Goal: Transaction & Acquisition: Purchase product/service

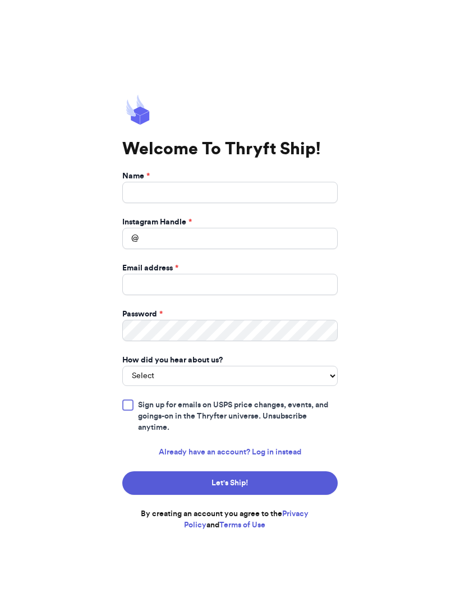
scroll to position [36, 0]
click at [156, 182] on input "Name *" at bounding box center [229, 192] width 215 height 21
type input "K"
type input "T"
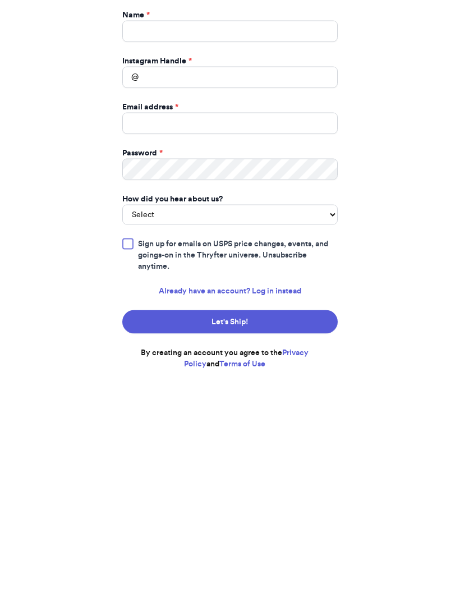
click at [244, 446] on link "Already have an account? Log in instead" at bounding box center [230, 451] width 142 height 11
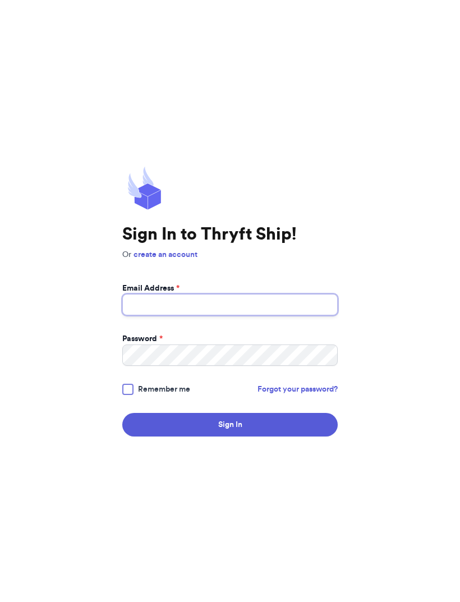
click at [281, 294] on input "Email Address *" at bounding box center [229, 304] width 215 height 21
type input "[EMAIL_ADDRESS][DOMAIN_NAME]"
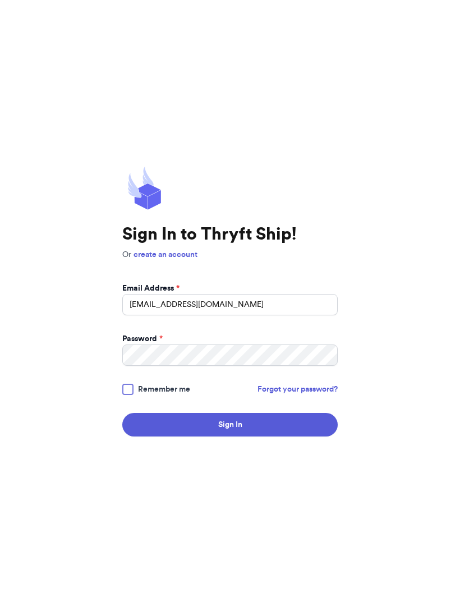
click at [133, 361] on form "Email Address * [EMAIL_ADDRESS][DOMAIN_NAME] Password * Remember me Forgot your…" at bounding box center [229, 360] width 215 height 154
click at [132, 383] on div at bounding box center [127, 388] width 11 height 11
click at [0, 0] on input "Remember me" at bounding box center [0, 0] width 0 height 0
click at [213, 413] on button "Sign In" at bounding box center [229, 425] width 215 height 24
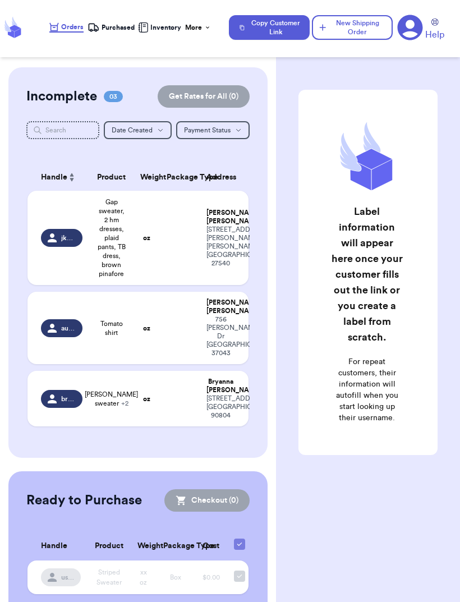
click at [57, 364] on td "audfindz" at bounding box center [58, 328] width 62 height 72
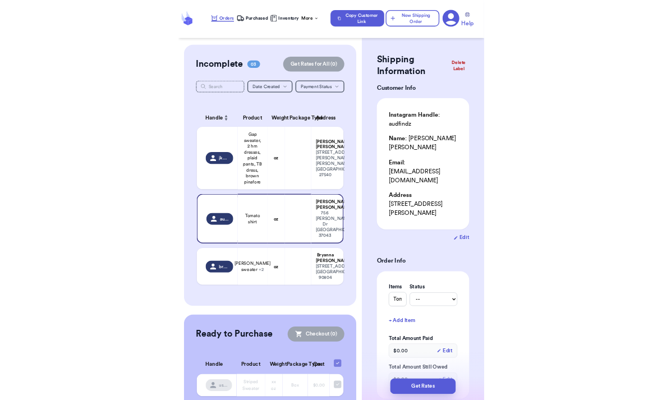
scroll to position [36, 0]
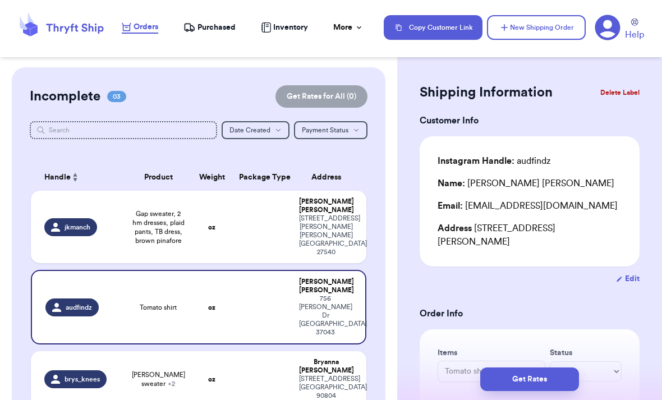
click at [459, 367] on button "Get Rates" at bounding box center [529, 379] width 99 height 24
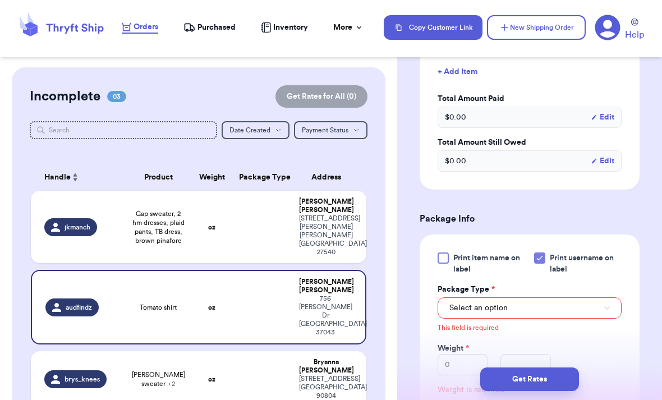
scroll to position [506, 0]
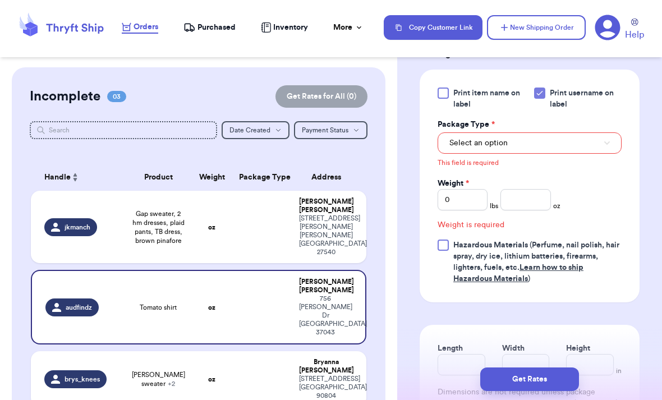
click at [459, 147] on button "Select an option" at bounding box center [529, 142] width 184 height 21
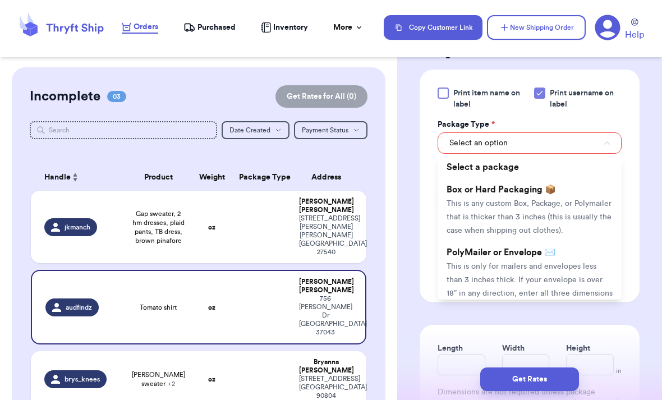
click at [459, 265] on span "This is only for mailers and envelopes less than 3 inches thick. If your envelo…" at bounding box center [529, 286] width 166 height 48
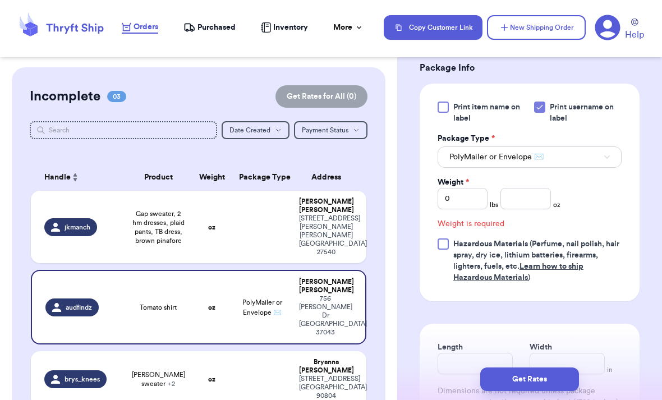
scroll to position [491, 0]
click at [459, 198] on input "number" at bounding box center [525, 199] width 50 height 21
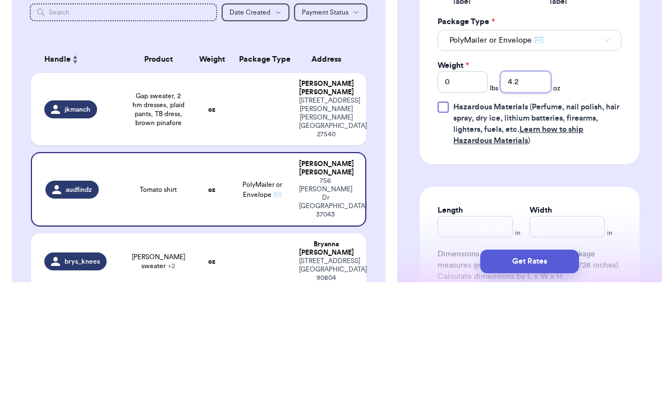
type input "4.2"
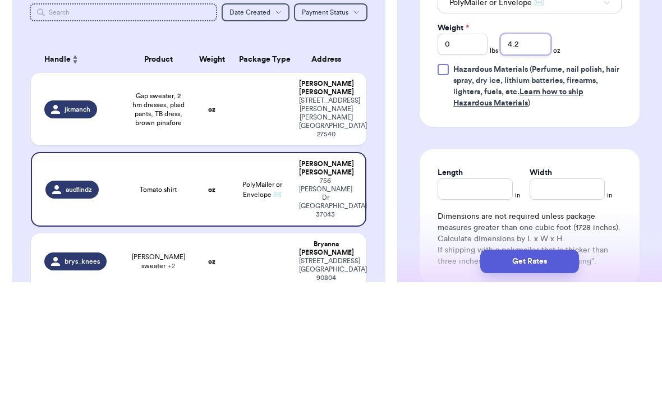
scroll to position [528, 0]
click at [459, 85] on div "Print item name on label Print username on label Package Type * PolyMailer or E…" at bounding box center [529, 145] width 220 height 197
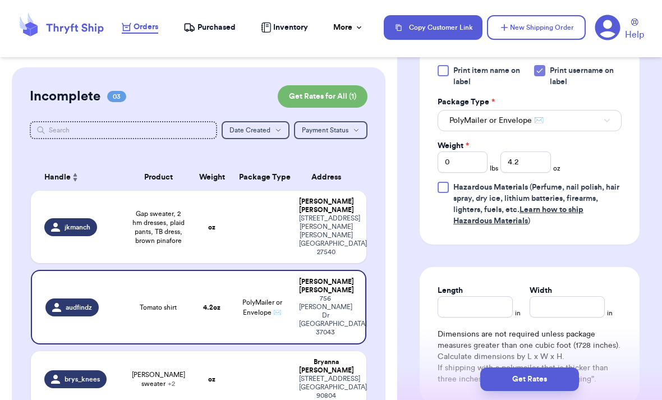
click at [459, 367] on button "Get Rates" at bounding box center [529, 379] width 99 height 24
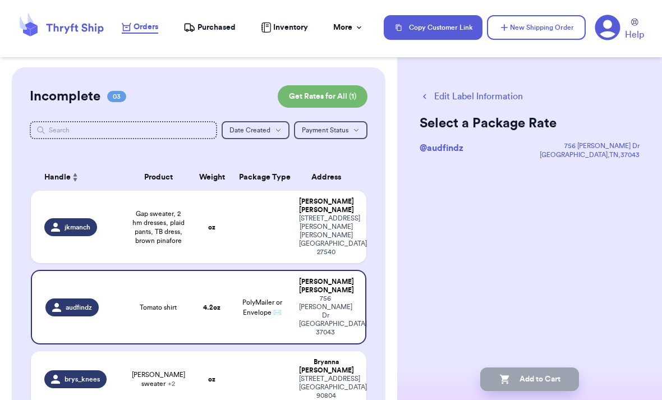
scroll to position [0, 0]
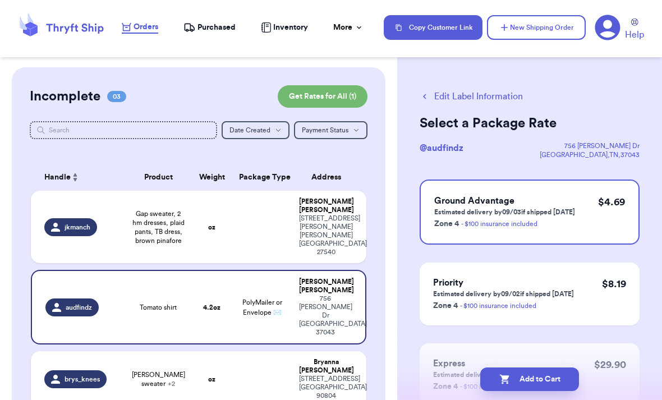
click at [459, 206] on div "Ground Advantage Estimated delivery by 09/03 if shipped [DATE] Zone 4 - $100 in…" at bounding box center [529, 211] width 220 height 65
click at [459, 367] on button "Add to Cart" at bounding box center [529, 379] width 99 height 24
checkbox input "true"
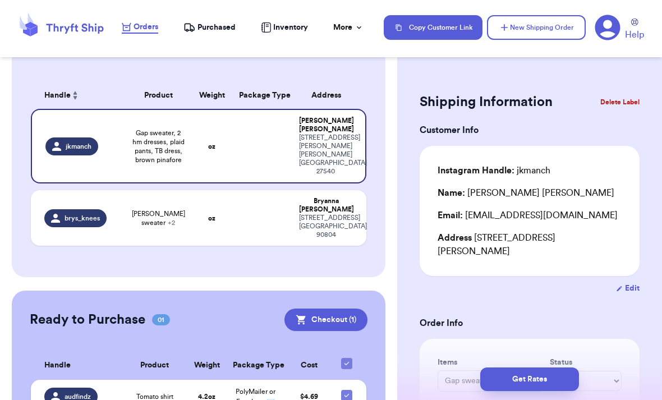
scroll to position [81, 0]
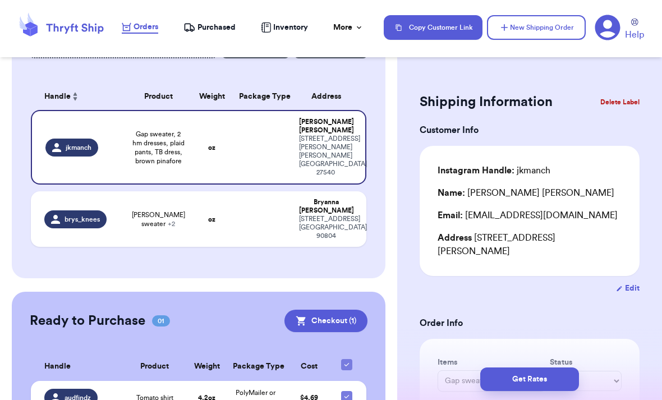
click at [329, 309] on button "Checkout ( 1 )" at bounding box center [325, 320] width 83 height 22
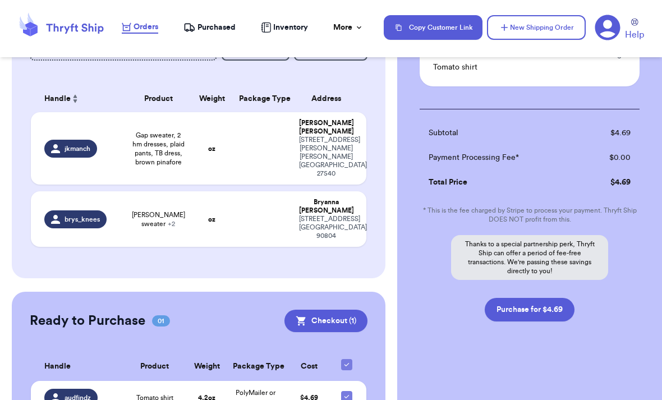
scroll to position [122, 0]
click at [459, 307] on button "Purchase for $4.69" at bounding box center [529, 310] width 90 height 24
checkbox input "false"
checkbox input "true"
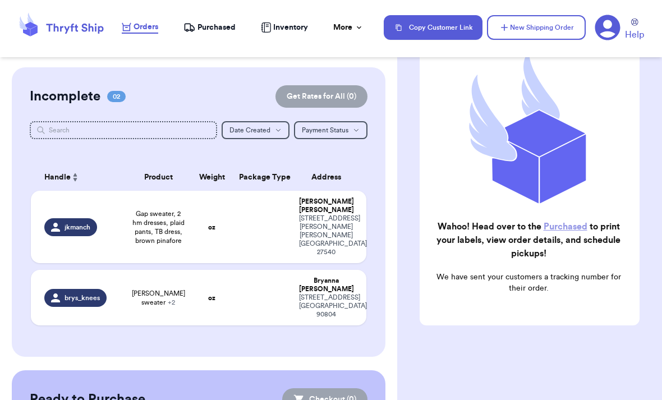
scroll to position [0, 0]
click at [150, 28] on span "Orders" at bounding box center [145, 26] width 25 height 11
click at [209, 32] on span "Purchased" at bounding box center [216, 27] width 38 height 11
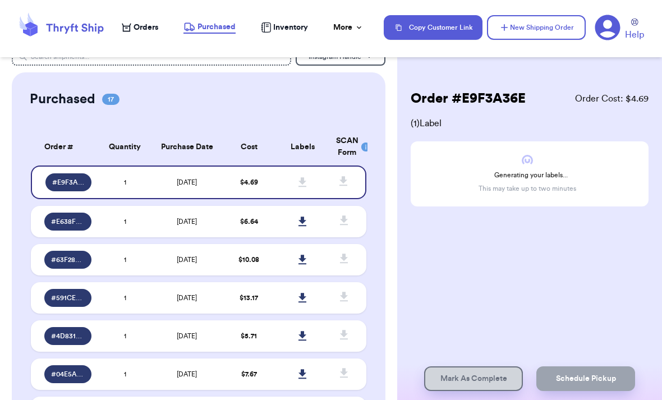
scroll to position [21, 0]
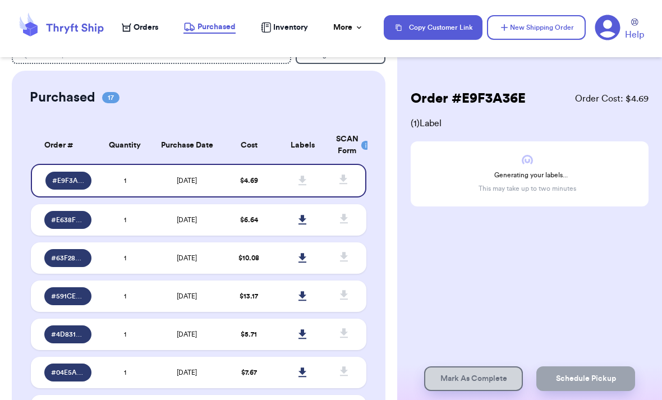
click at [199, 219] on td "[DATE]" at bounding box center [186, 219] width 70 height 31
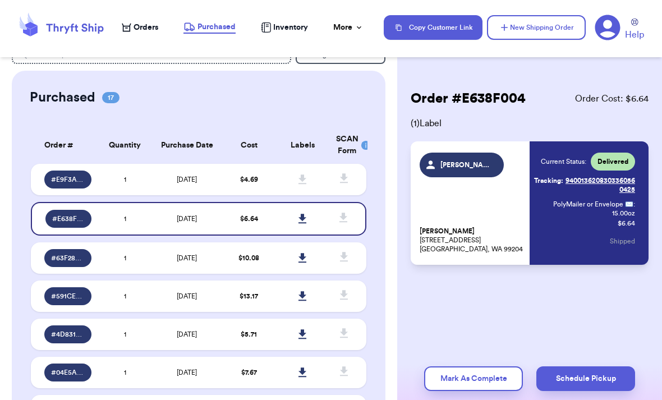
click at [225, 271] on td "$ 10.08" at bounding box center [249, 257] width 54 height 31
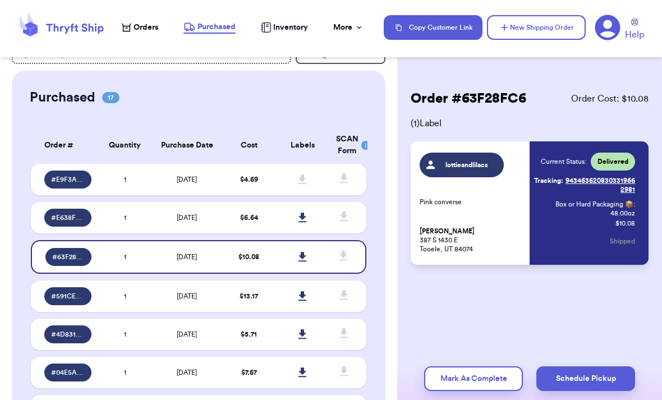
click at [203, 304] on td "[DATE]" at bounding box center [186, 295] width 70 height 31
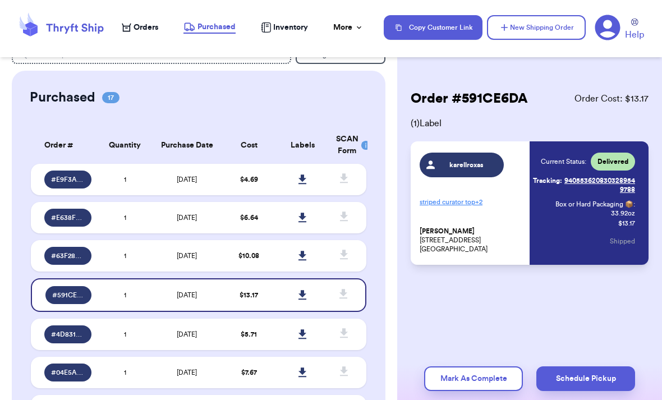
click at [296, 185] on link at bounding box center [302, 179] width 25 height 25
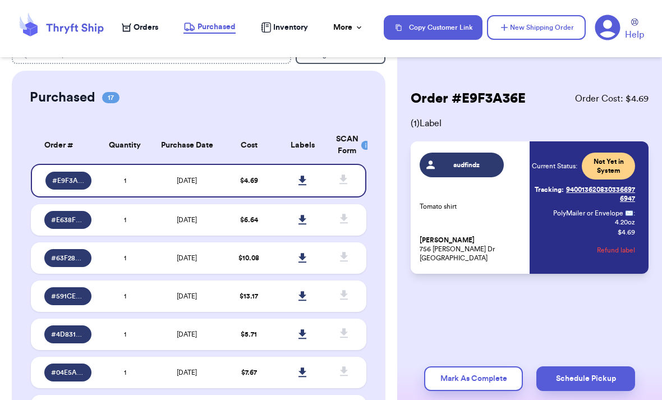
click at [142, 59] on input "text" at bounding box center [151, 55] width 279 height 18
click at [131, 22] on div "Orders" at bounding box center [140, 27] width 36 height 11
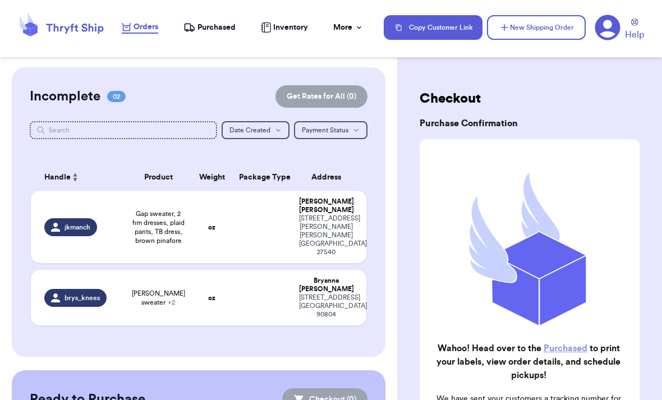
click at [144, 289] on span "[PERSON_NAME] sweater + 2" at bounding box center [159, 298] width 54 height 18
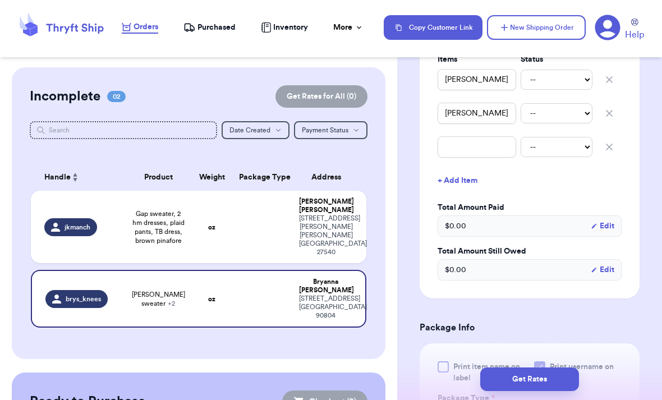
scroll to position [312, 0]
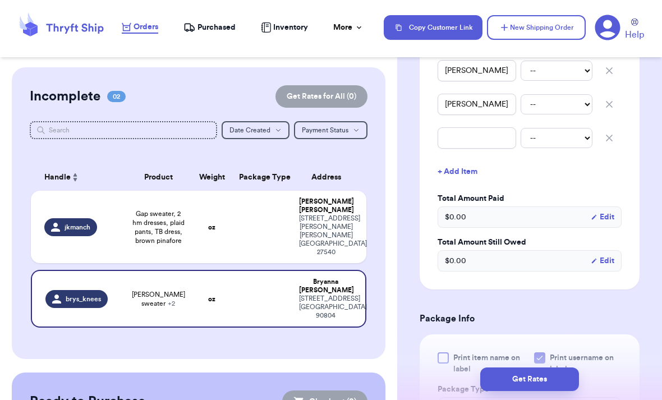
click at [459, 399] on div "Get Rates" at bounding box center [529, 378] width 265 height 41
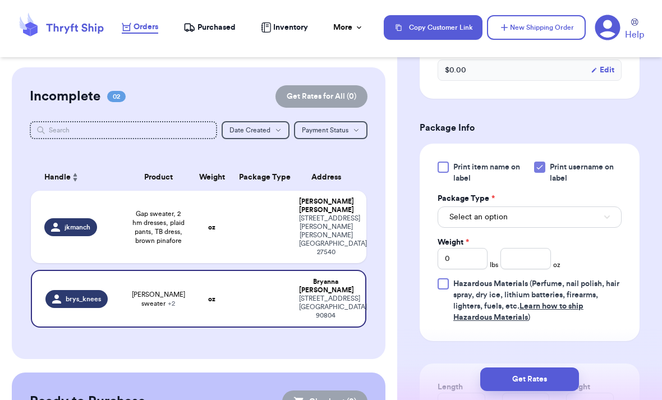
scroll to position [516, 0]
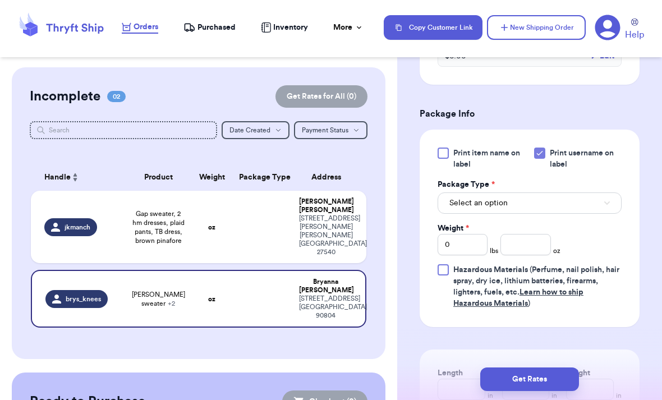
click at [459, 241] on div "Print item name on label Print username on label Package Type * Select an optio…" at bounding box center [529, 227] width 184 height 161
click at [459, 234] on input "number" at bounding box center [525, 244] width 50 height 21
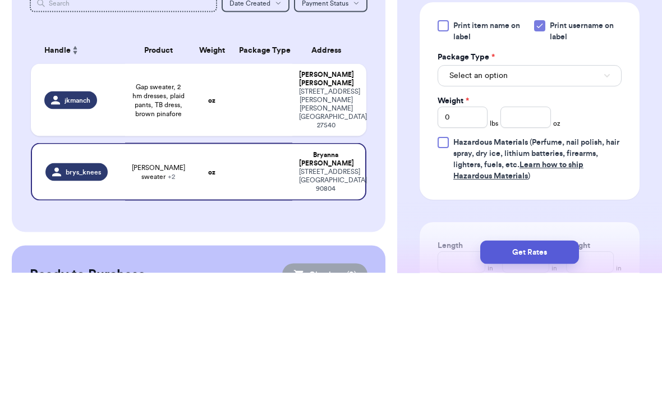
click at [459, 192] on button "Select an option" at bounding box center [529, 202] width 184 height 21
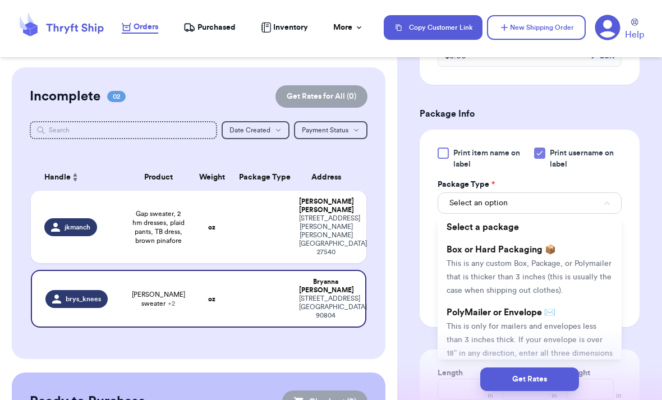
click at [459, 260] on span "This is any custom Box, Package, or Polymailer that is thicker than 3 inches (t…" at bounding box center [528, 277] width 165 height 35
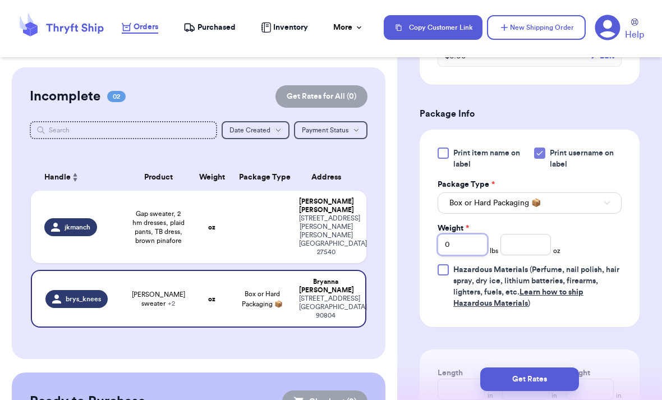
click at [459, 252] on input "0" at bounding box center [462, 244] width 50 height 21
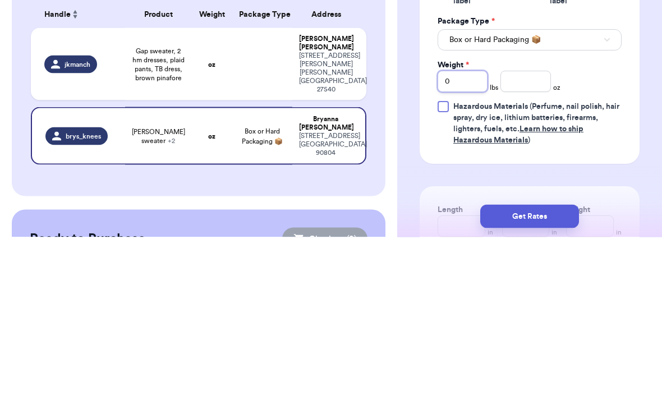
type input "02"
type input "0"
type input "2"
click at [459, 234] on input "number" at bounding box center [525, 244] width 50 height 21
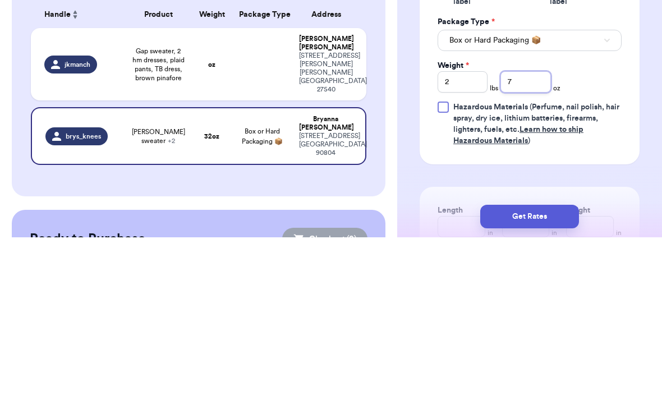
type input "7"
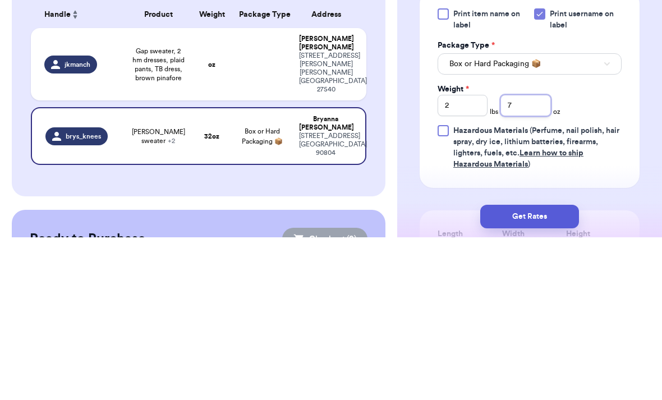
scroll to position [481, 0]
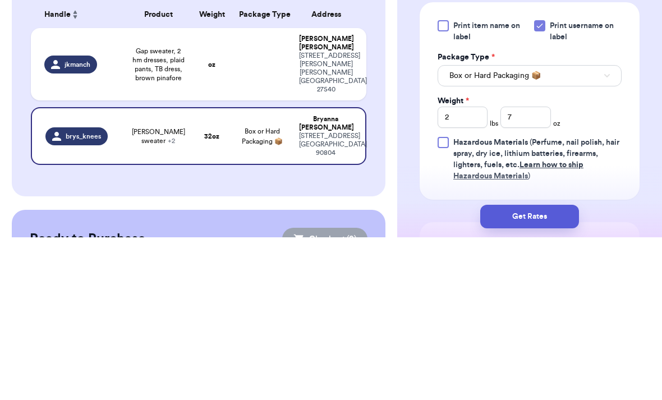
click at [459, 165] on div "Print item name on label Print username on label Package Type * Box or Hard Pac…" at bounding box center [529, 263] width 220 height 197
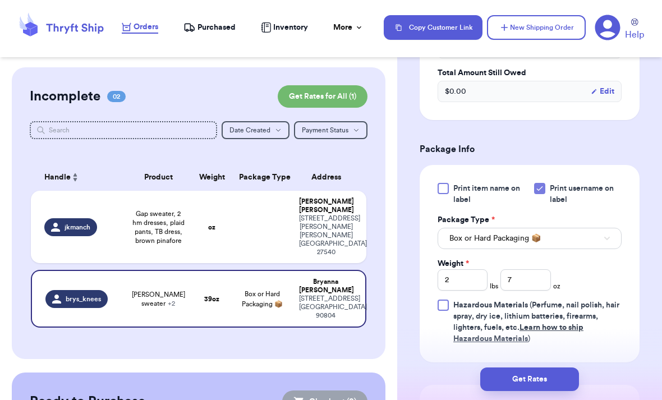
click at [459, 369] on button "Get Rates" at bounding box center [529, 379] width 99 height 24
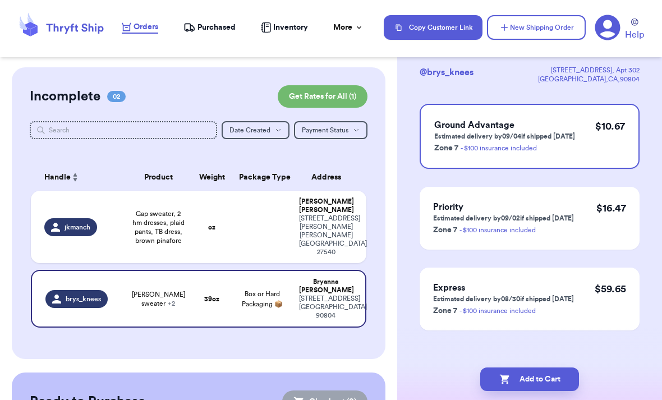
scroll to position [76, 0]
click at [459, 369] on button "Add to Cart" at bounding box center [529, 379] width 99 height 24
checkbox input "true"
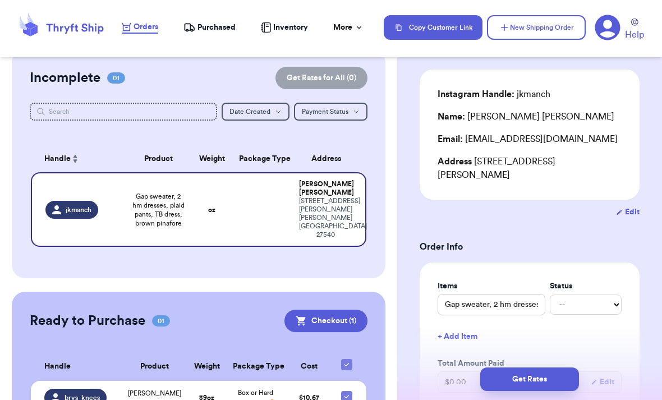
scroll to position [19, 0]
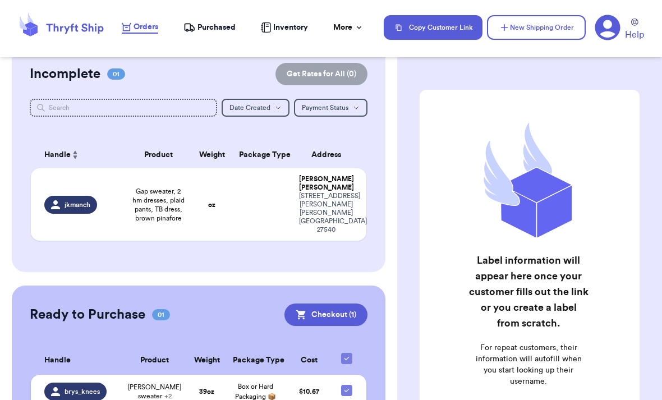
scroll to position [16, 0]
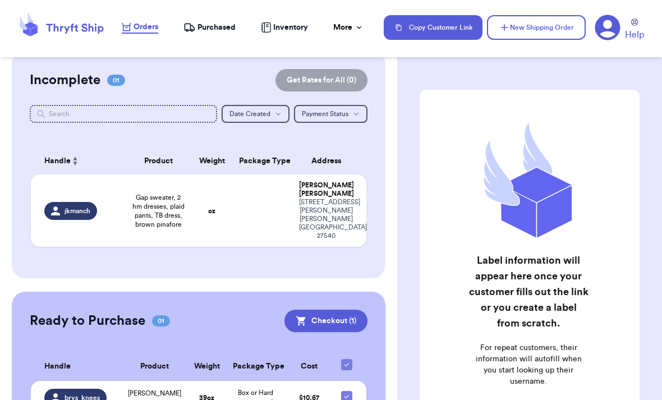
click at [309, 309] on button "Checkout ( 1 )" at bounding box center [325, 320] width 83 height 22
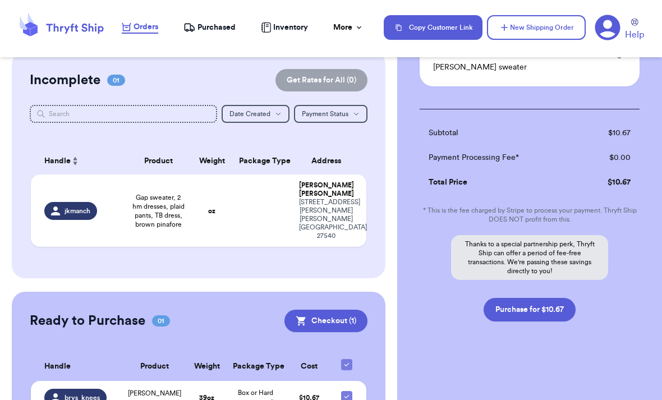
scroll to position [122, 0]
click at [538, 309] on button "Purchase for $10.67" at bounding box center [529, 310] width 92 height 24
checkbox input "false"
checkbox input "true"
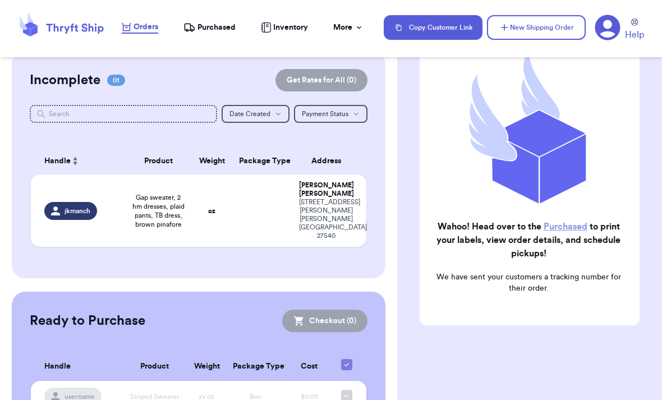
scroll to position [14, 0]
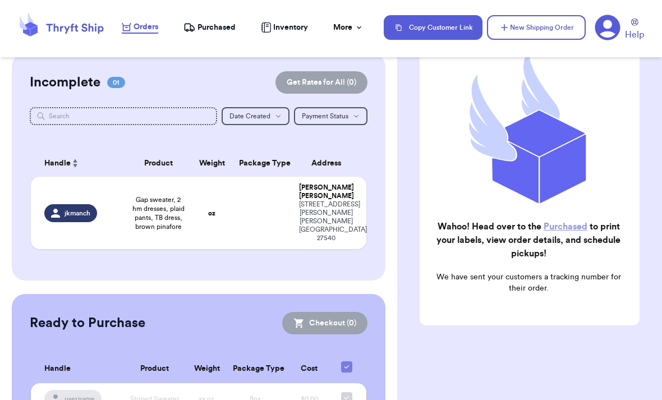
click at [146, 195] on span "Gap sweater, 2 hm dresses, plaid pants, TB dress, brown pinafore" at bounding box center [159, 213] width 54 height 36
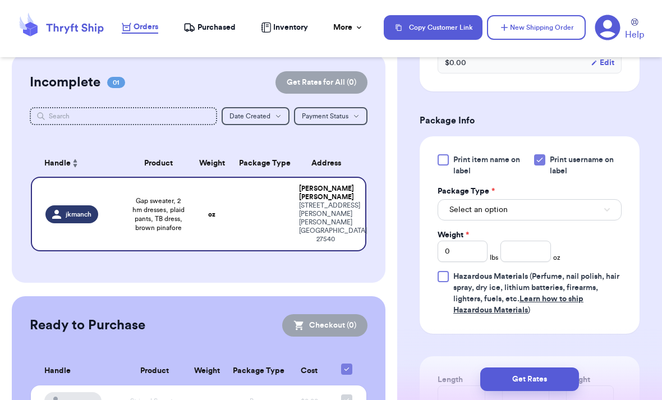
scroll to position [455, 0]
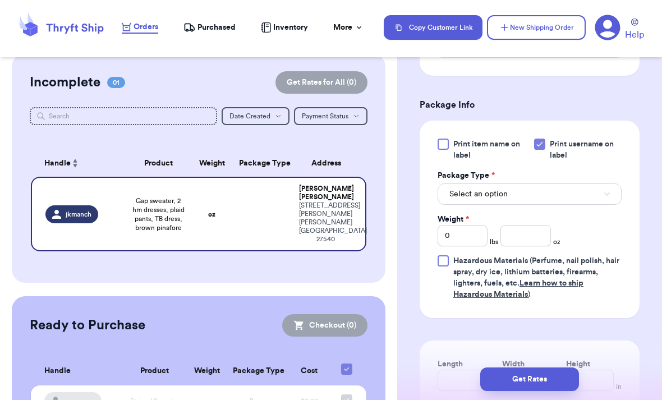
click at [541, 201] on button "Select an option" at bounding box center [529, 193] width 184 height 21
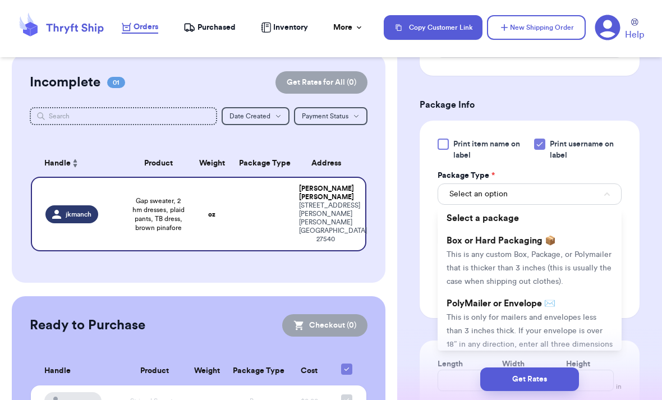
click at [539, 256] on span "This is any custom Box, Package, or Polymailer that is thicker than 3 inches (t…" at bounding box center [528, 268] width 165 height 35
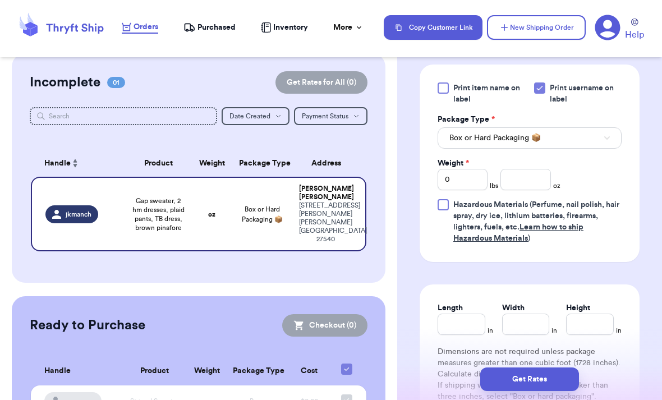
scroll to position [515, 0]
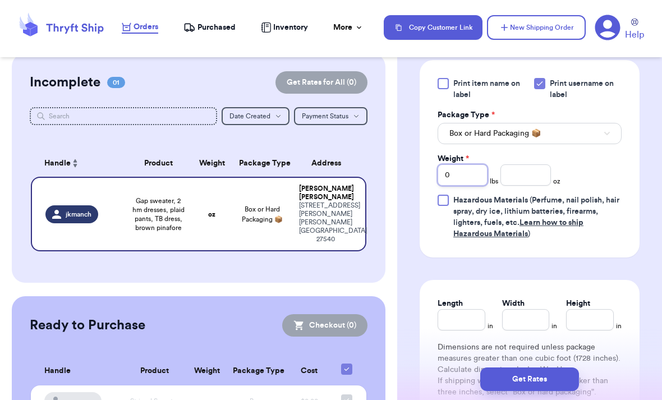
click at [459, 170] on input "0" at bounding box center [462, 174] width 50 height 21
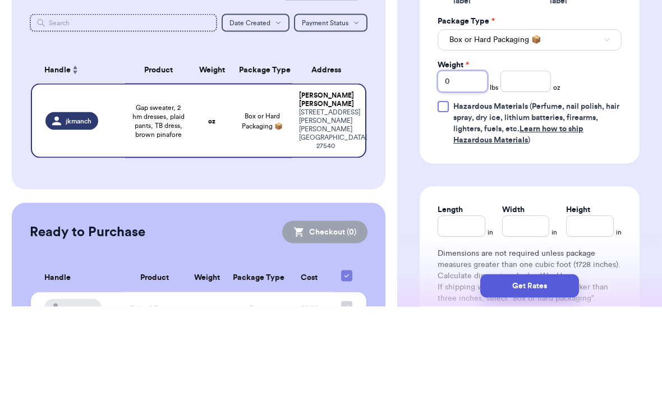
type input "02"
type input "0"
type input "2"
click at [529, 164] on input "number" at bounding box center [525, 174] width 50 height 21
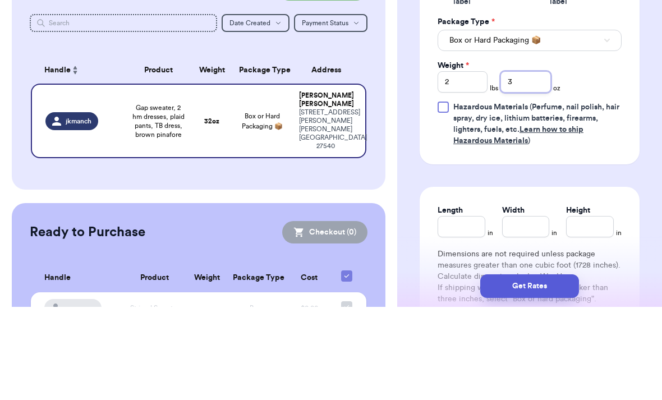
type input "3"
click at [604, 84] on div "Print item name on label Print username on label Package Type * Box or Hard Pac…" at bounding box center [529, 158] width 184 height 161
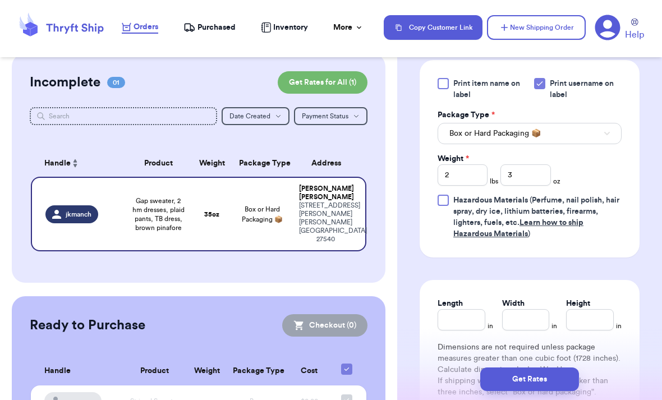
click at [551, 367] on button "Get Rates" at bounding box center [529, 379] width 99 height 24
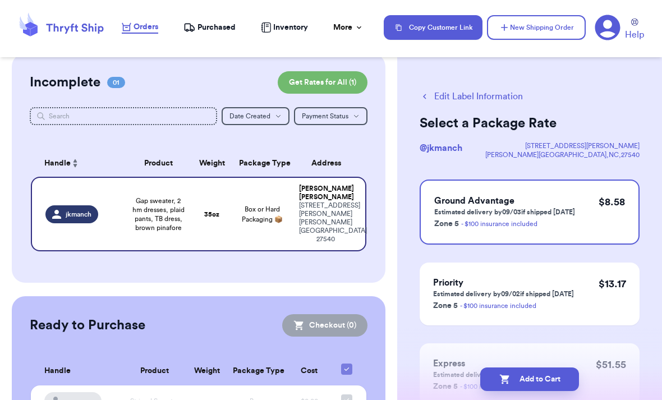
click at [558, 207] on p "Estimated delivery by 09/03 if shipped today" at bounding box center [504, 211] width 141 height 9
click at [554, 367] on button "Add to Cart" at bounding box center [529, 379] width 99 height 24
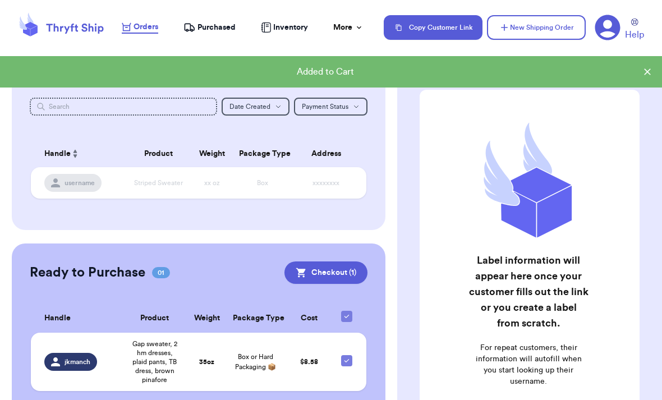
scroll to position [23, 0]
click at [337, 262] on button "Checkout ( 1 )" at bounding box center [325, 273] width 83 height 22
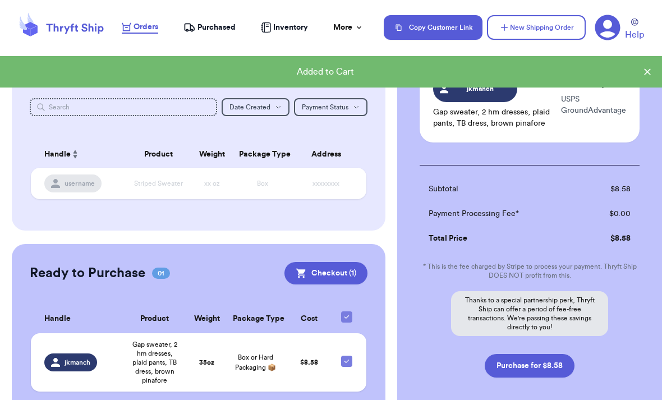
scroll to position [86, 0]
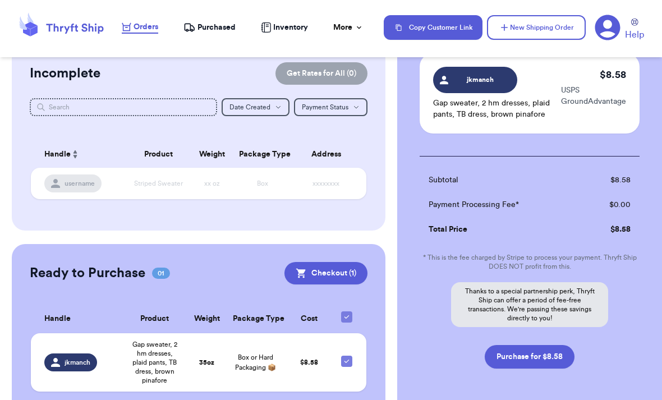
click at [547, 355] on button "Purchase for $8.58" at bounding box center [529, 357] width 90 height 24
checkbox input "true"
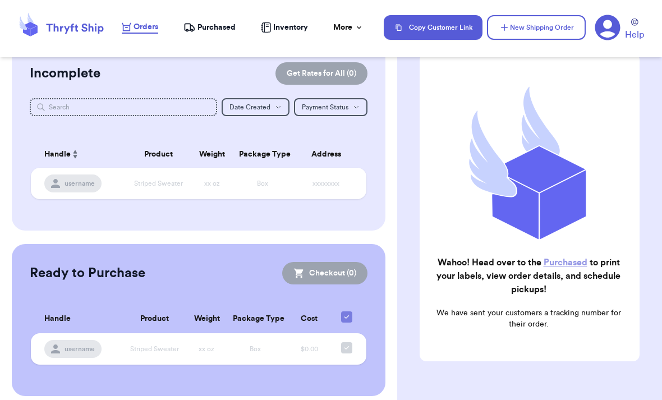
scroll to position [0, 0]
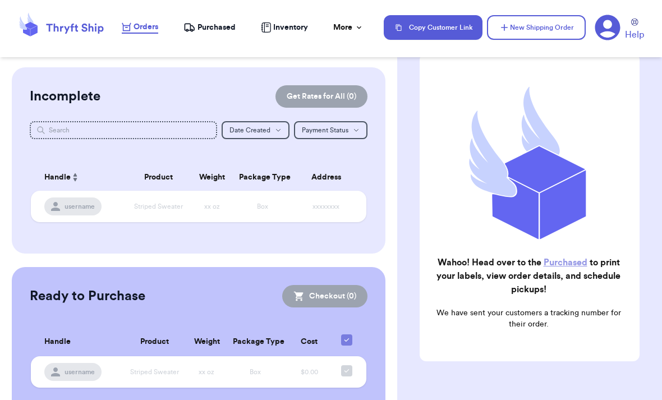
click at [210, 31] on span "Purchased" at bounding box center [216, 27] width 38 height 11
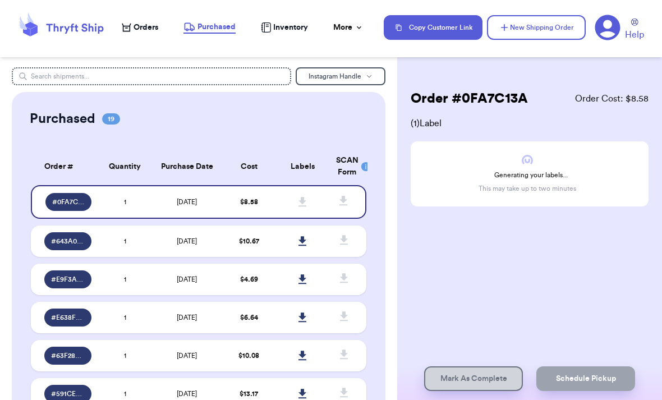
click at [307, 248] on link at bounding box center [302, 241] width 25 height 25
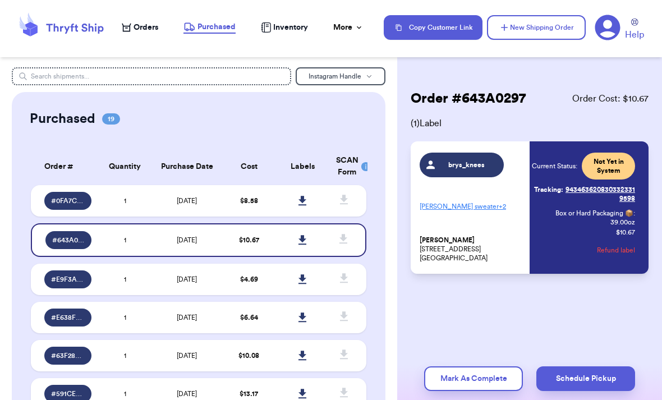
click at [306, 201] on link at bounding box center [302, 200] width 25 height 25
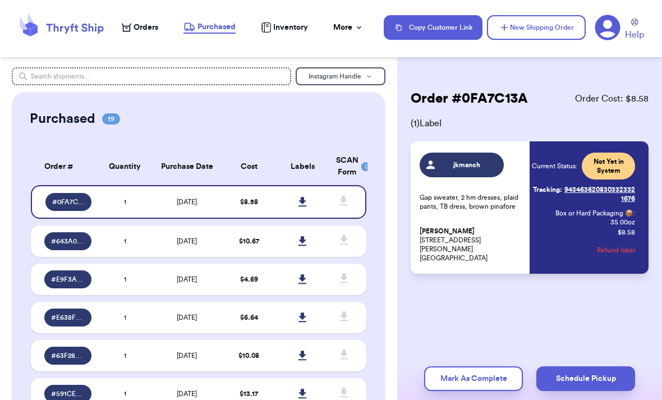
scroll to position [36, 0]
click at [161, 225] on td "[DATE]" at bounding box center [186, 240] width 70 height 31
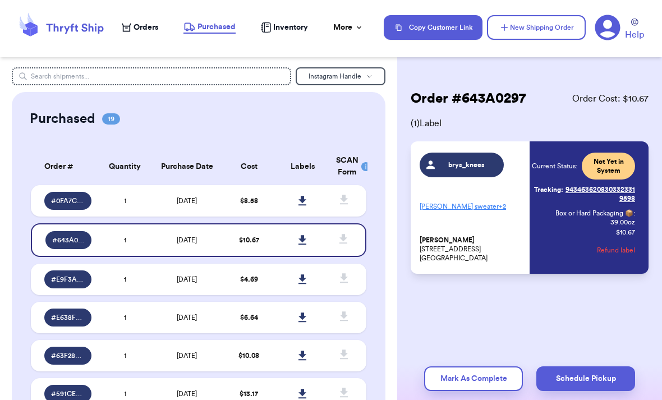
click at [202, 185] on td "[DATE]" at bounding box center [186, 200] width 70 height 31
